Goal: Navigation & Orientation: Find specific page/section

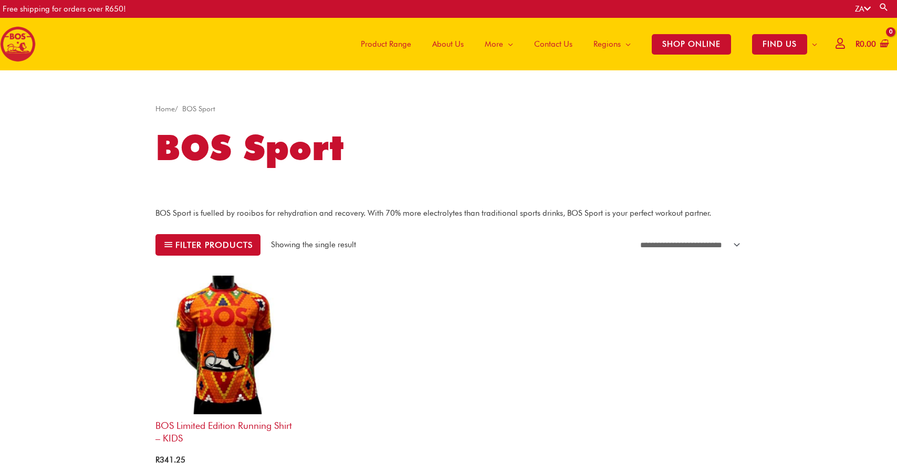
click at [209, 152] on h1 "BOS Sport" at bounding box center [448, 147] width 587 height 49
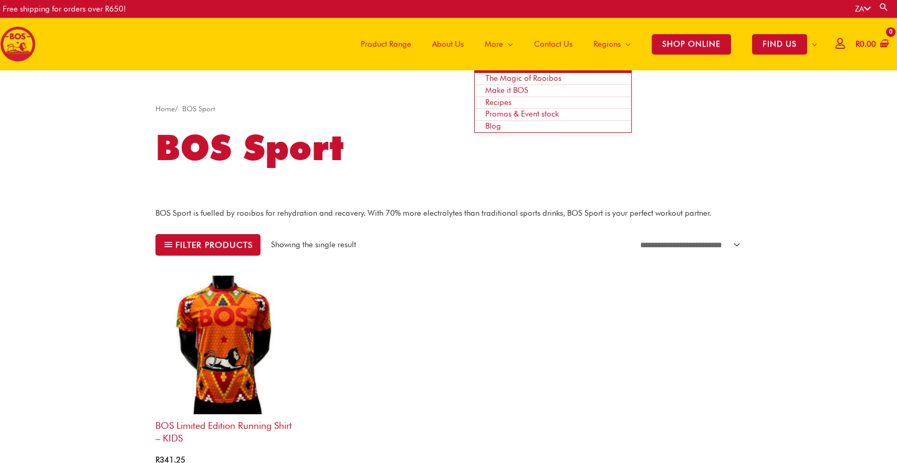
click at [490, 114] on span "Promos & Event stock" at bounding box center [522, 113] width 74 height 9
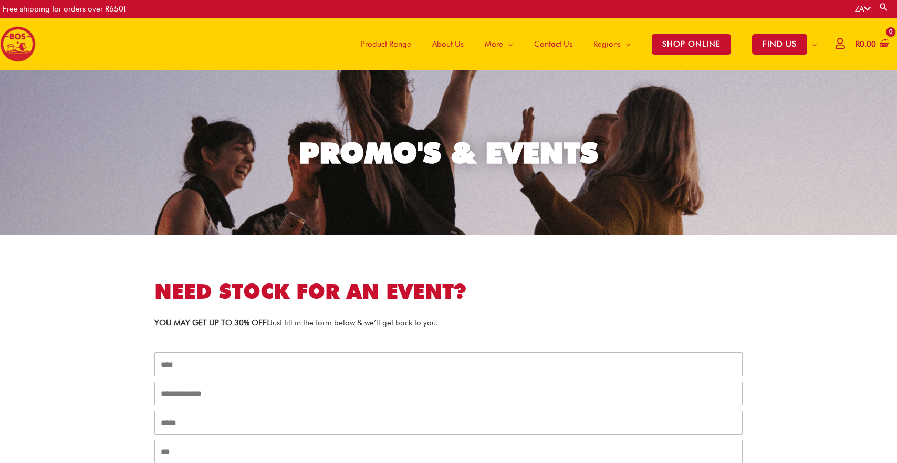
click at [448, 42] on span "About Us" at bounding box center [448, 44] width 32 height 32
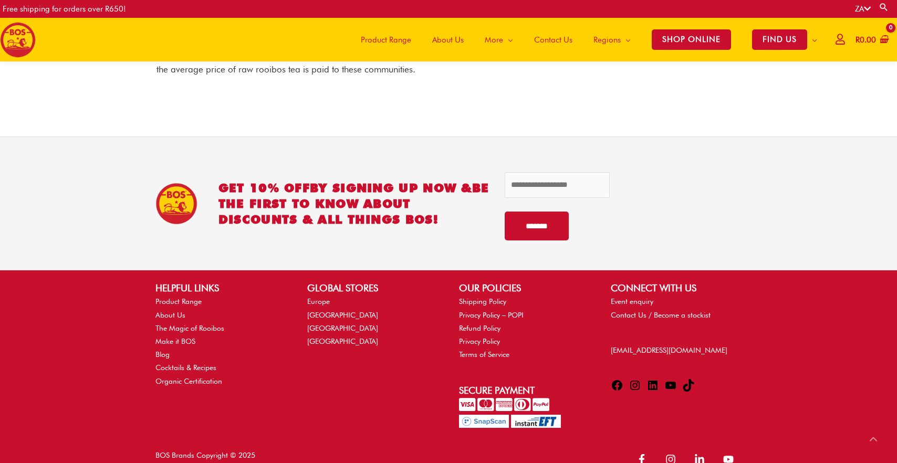
scroll to position [1242, 0]
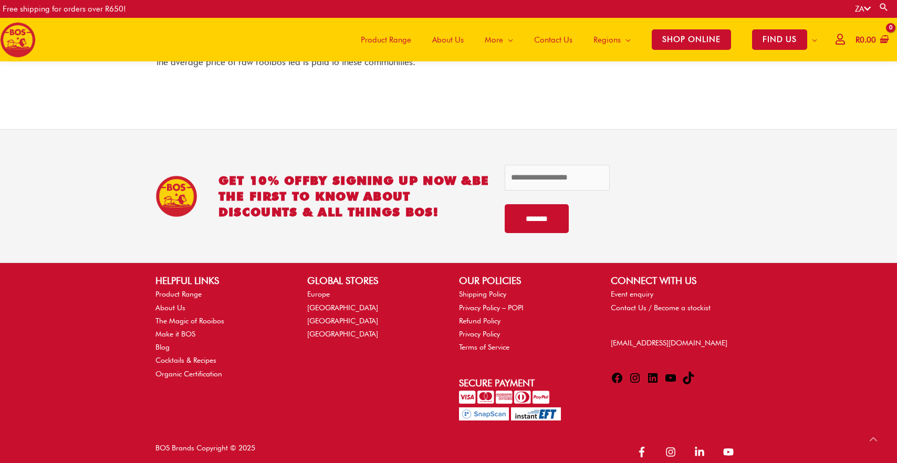
click at [633, 372] on icon at bounding box center [635, 378] width 13 height 13
